Goal: Task Accomplishment & Management: Complete application form

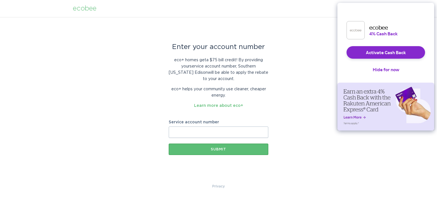
click at [186, 128] on input "Service account number" at bounding box center [219, 131] width 100 height 11
paste input "700958485841"
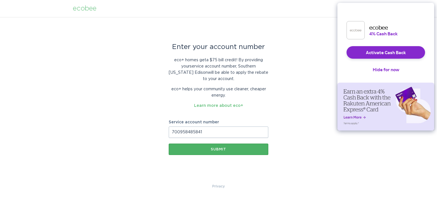
type input "700958485841"
click at [214, 147] on button "Submit" at bounding box center [219, 148] width 100 height 11
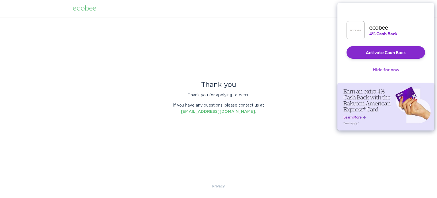
click at [391, 73] on button "Hide for now" at bounding box center [386, 69] width 36 height 13
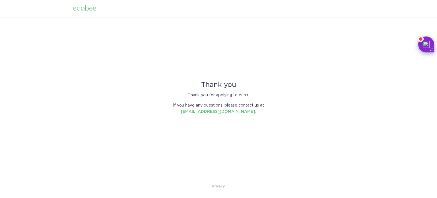
click at [89, 9] on div "ecobee" at bounding box center [85, 8] width 24 height 6
